Goal: Task Accomplishment & Management: Use online tool/utility

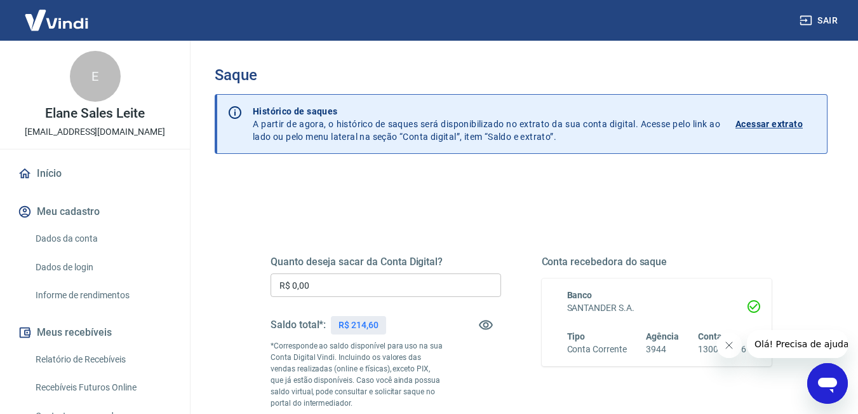
click at [336, 283] on input "R$ 0,00" at bounding box center [386, 285] width 231 height 24
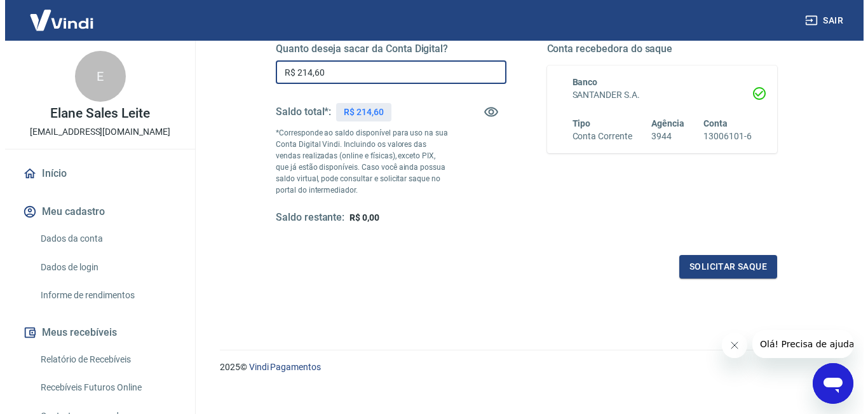
scroll to position [226, 0]
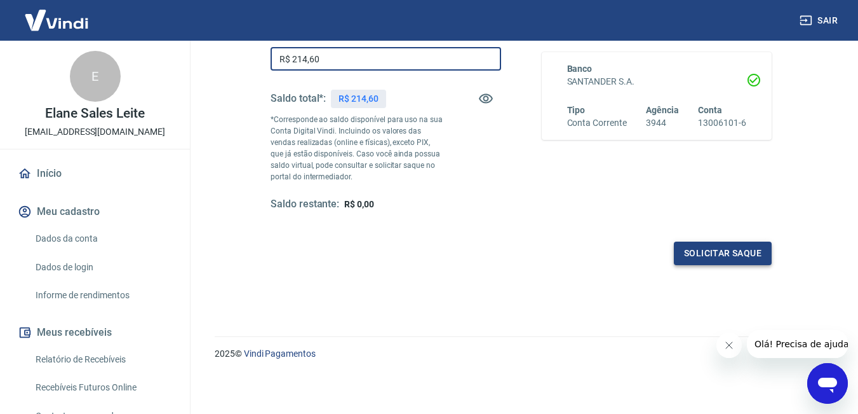
type input "R$ 214,60"
click at [717, 259] on button "Solicitar saque" at bounding box center [723, 253] width 98 height 24
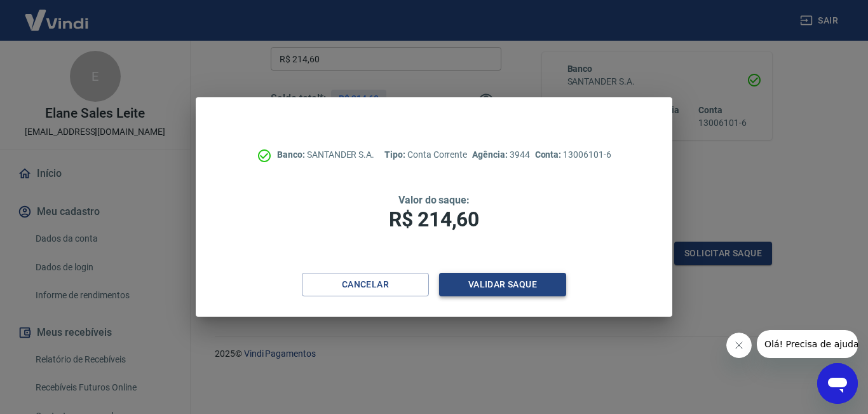
click at [483, 290] on button "Validar saque" at bounding box center [502, 285] width 127 height 24
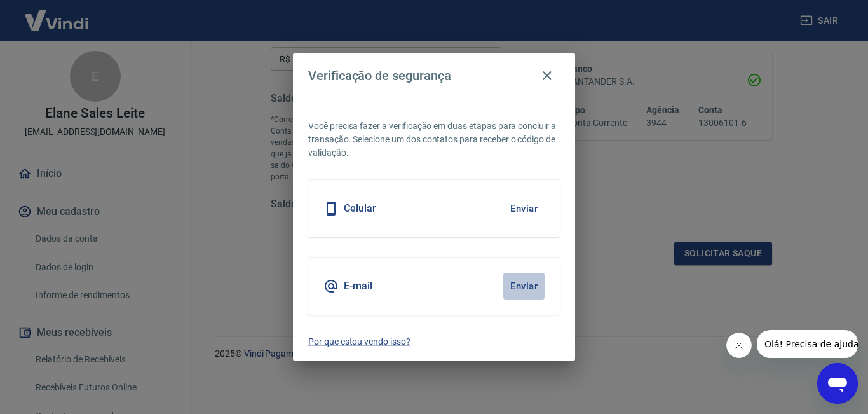
click at [525, 284] on button "Enviar" at bounding box center [523, 286] width 41 height 27
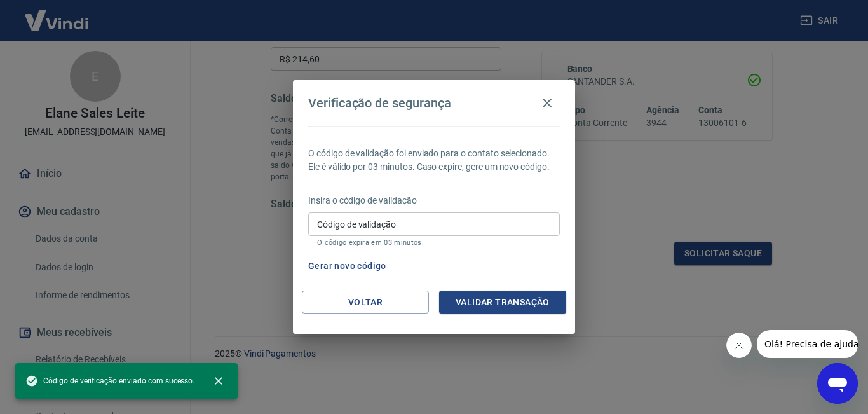
click at [414, 231] on input "Código de validação" at bounding box center [434, 224] width 252 height 24
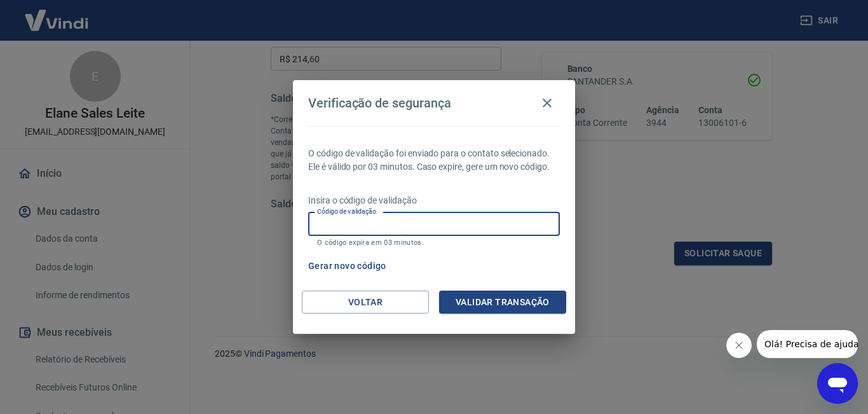
paste input "628427"
type input "628427"
click at [541, 302] on button "Validar transação" at bounding box center [502, 302] width 127 height 24
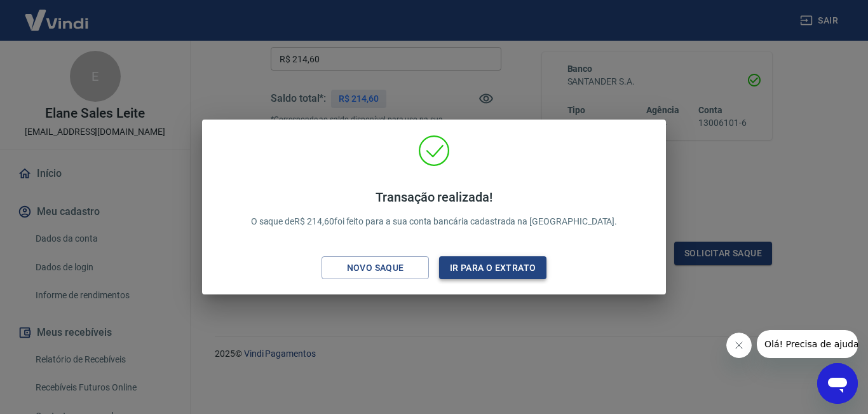
click at [518, 274] on button "Ir para o extrato" at bounding box center [492, 268] width 107 height 24
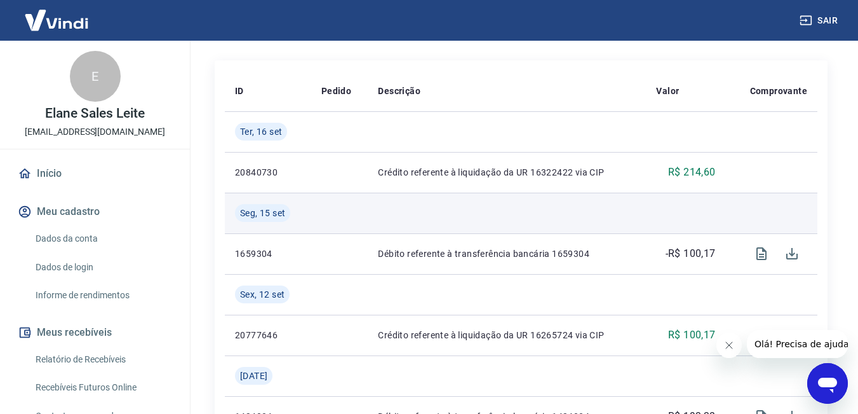
scroll to position [381, 0]
